Goal: Find contact information: Find contact information

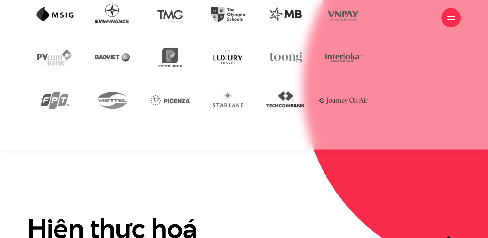
scroll to position [1523, 0]
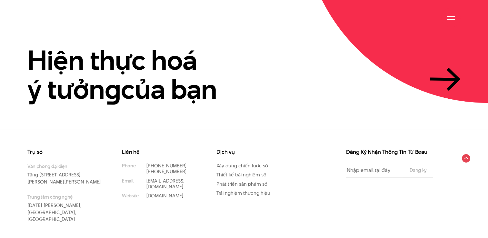
click at [1, 149] on div "Trụ sở Văn phòng đại diện [STREET_ADDRESS][PERSON_NAME][PERSON_NAME] Trung tâm …" at bounding box center [244, 194] width 488 height 90
drag, startPoint x: 67, startPoint y: 229, endPoint x: 79, endPoint y: 230, distance: 11.7
drag, startPoint x: 184, startPoint y: 168, endPoint x: 146, endPoint y: 170, distance: 38.7
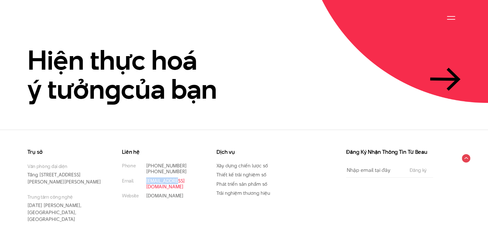
click at [146, 178] on p "[EMAIL_ADDRESS][DOMAIN_NAME]" at bounding box center [171, 184] width 51 height 12
copy link "[EMAIL_ADDRESS][DOMAIN_NAME]"
click at [451, 19] on span at bounding box center [451, 19] width 8 height 1
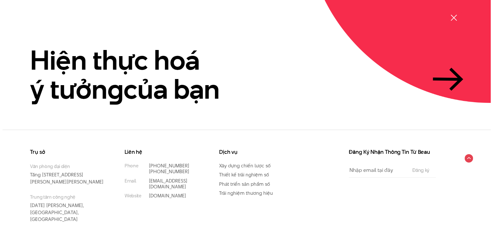
scroll to position [1527, 0]
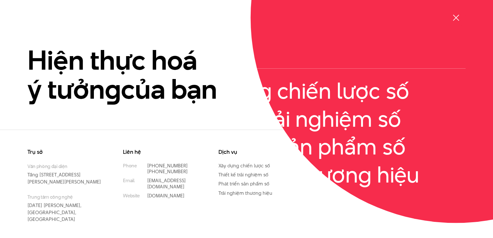
click at [455, 19] on div at bounding box center [456, 18] width 8 height 8
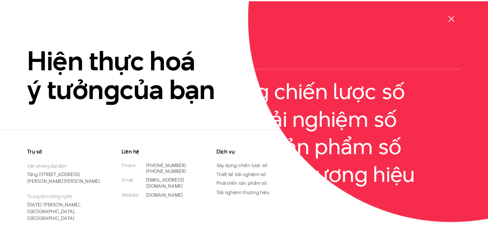
scroll to position [1523, 0]
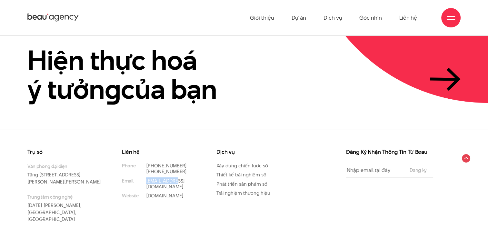
drag, startPoint x: 182, startPoint y: 164, endPoint x: 144, endPoint y: 169, distance: 38.0
click at [144, 169] on ul "Phone [PHONE_NUMBER] [PHONE_NUMBER] Email [EMAIL_ADDRESS][DOMAIN_NAME] Website …" at bounding box center [159, 181] width 75 height 36
click at [3, 149] on div "Trụ sở Văn phòng đại diện [STREET_ADDRESS][PERSON_NAME][PERSON_NAME] Trung tâm …" at bounding box center [244, 194] width 488 height 90
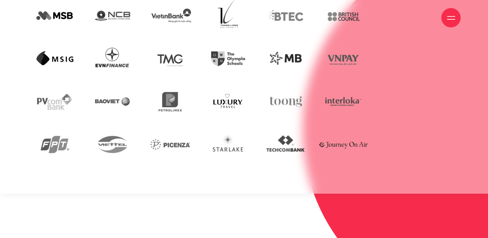
scroll to position [1311, 0]
click at [130, 164] on section "Đối tác tin cậy" at bounding box center [244, 64] width 488 height 258
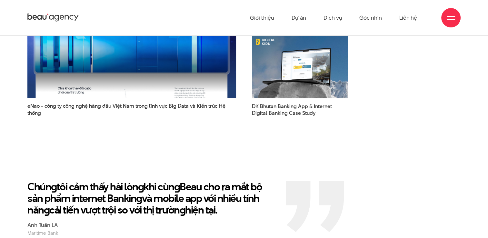
scroll to position [910, 0]
